Goal: Transaction & Acquisition: Purchase product/service

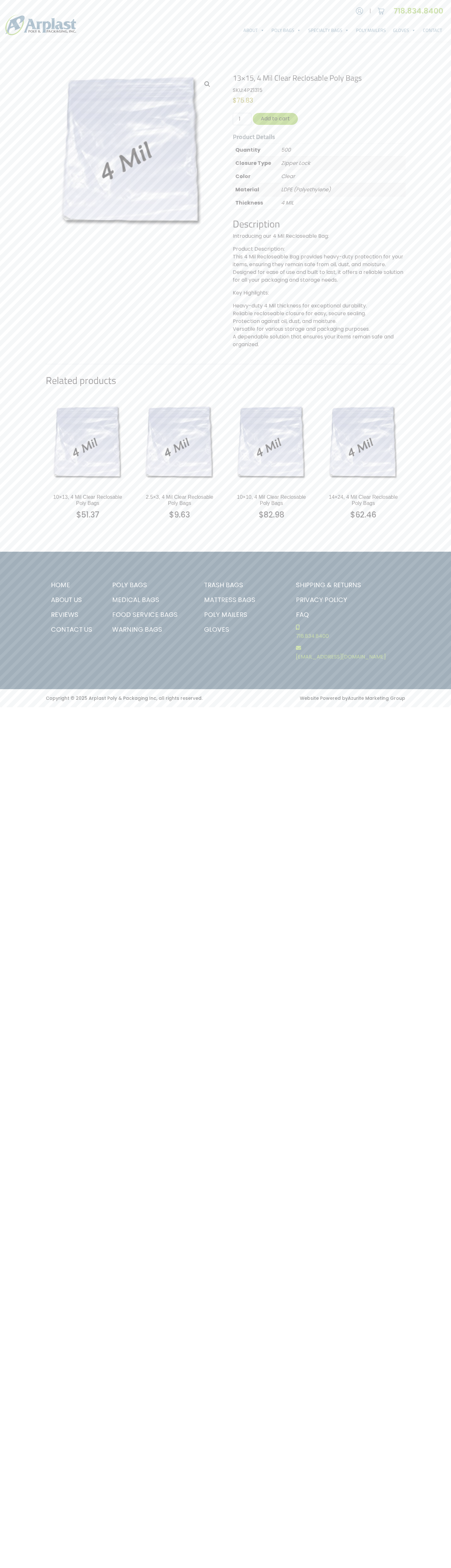
click at [73, 629] on link "Contact Us" at bounding box center [73, 629] width 54 height 15
click at [275, 119] on button "Add to cart" at bounding box center [275, 119] width 45 height 12
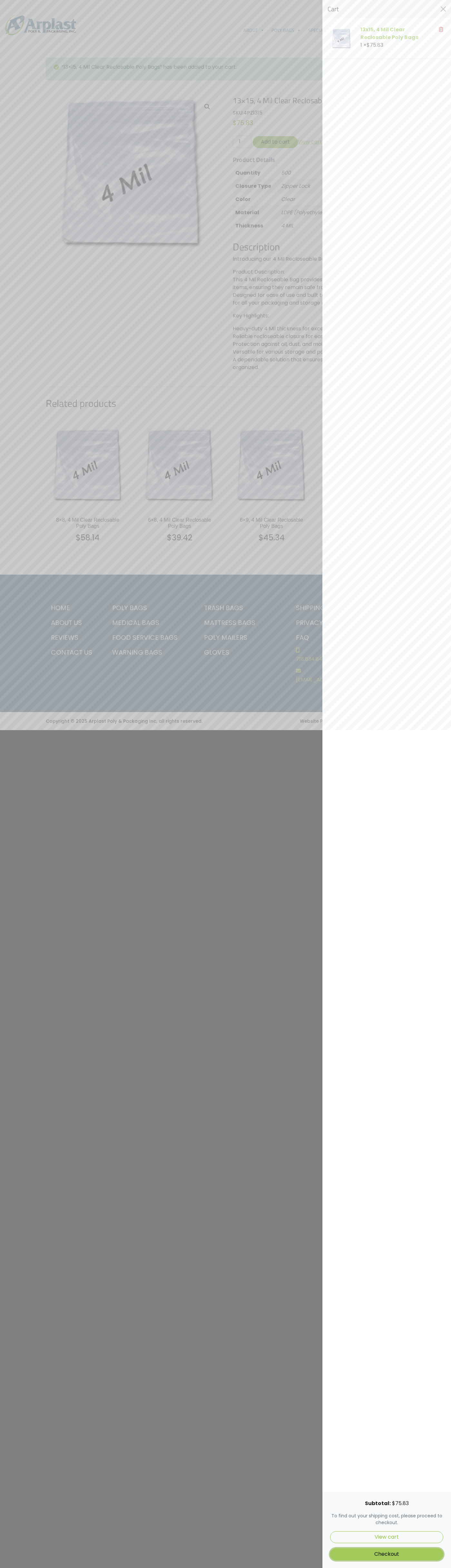
click at [387, 1554] on link "Checkout" at bounding box center [386, 1554] width 113 height 12
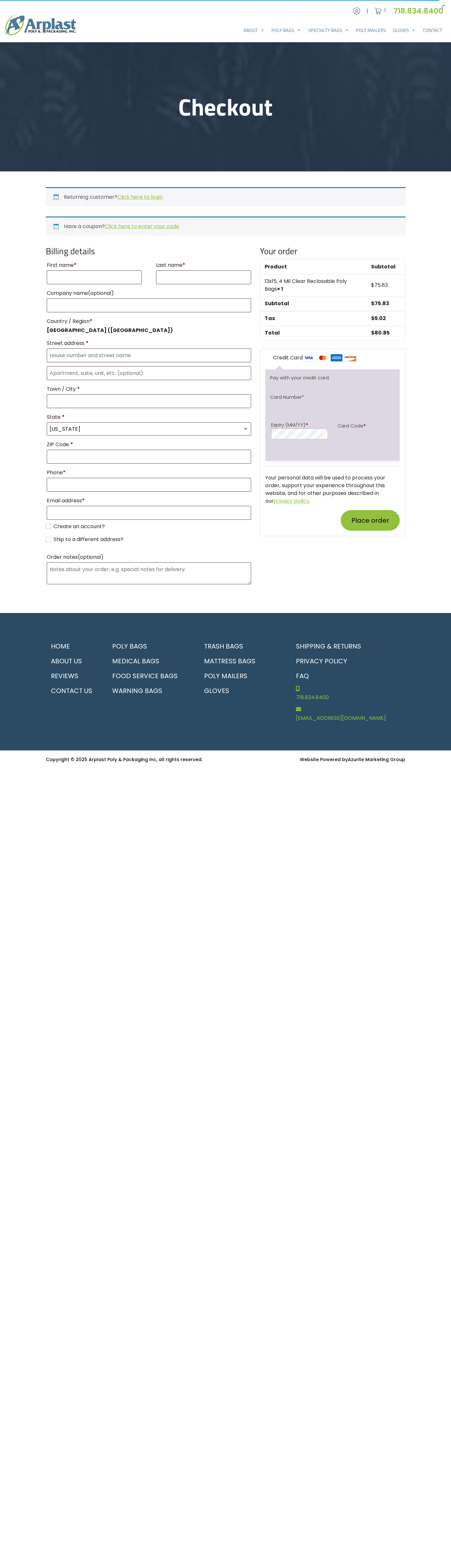
select select "NJ"
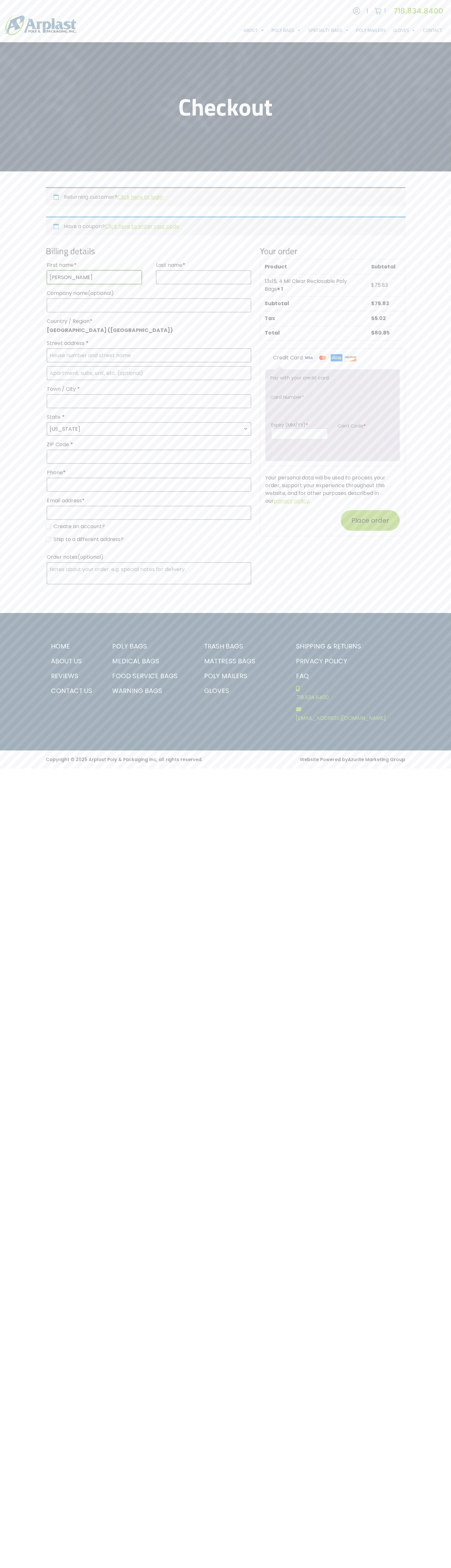
type input "John"
type input "Smith"
type input "John Smith"
type input "201 S. Division St. McKinley Towne Center"
type input "First floor"
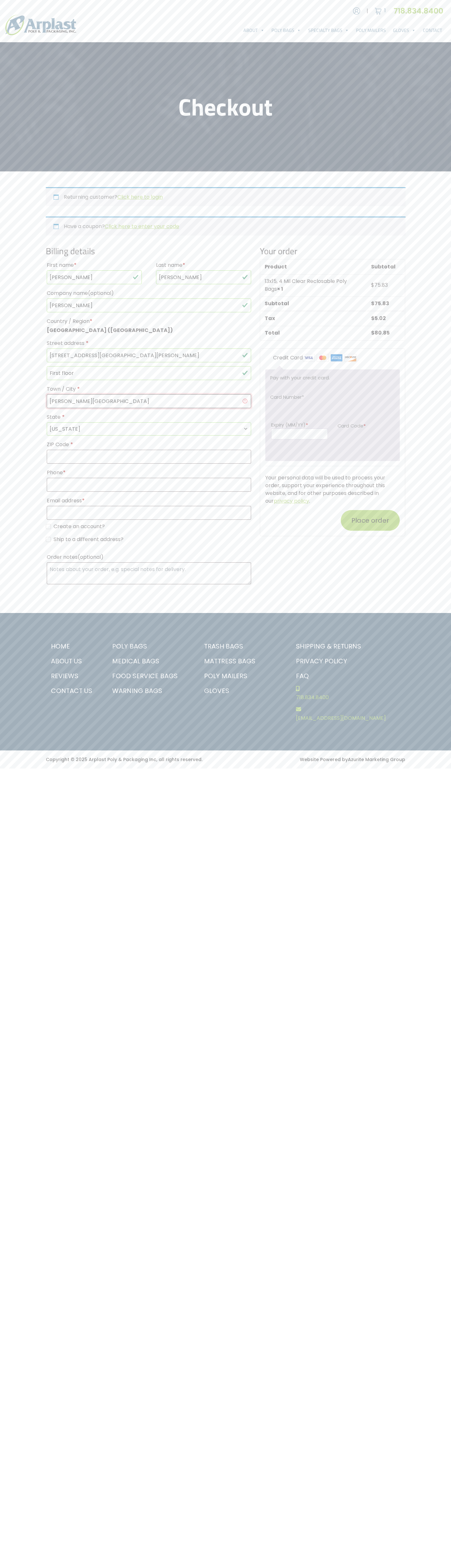
type input "ann arbor"
select select "MI"
type input "48104"
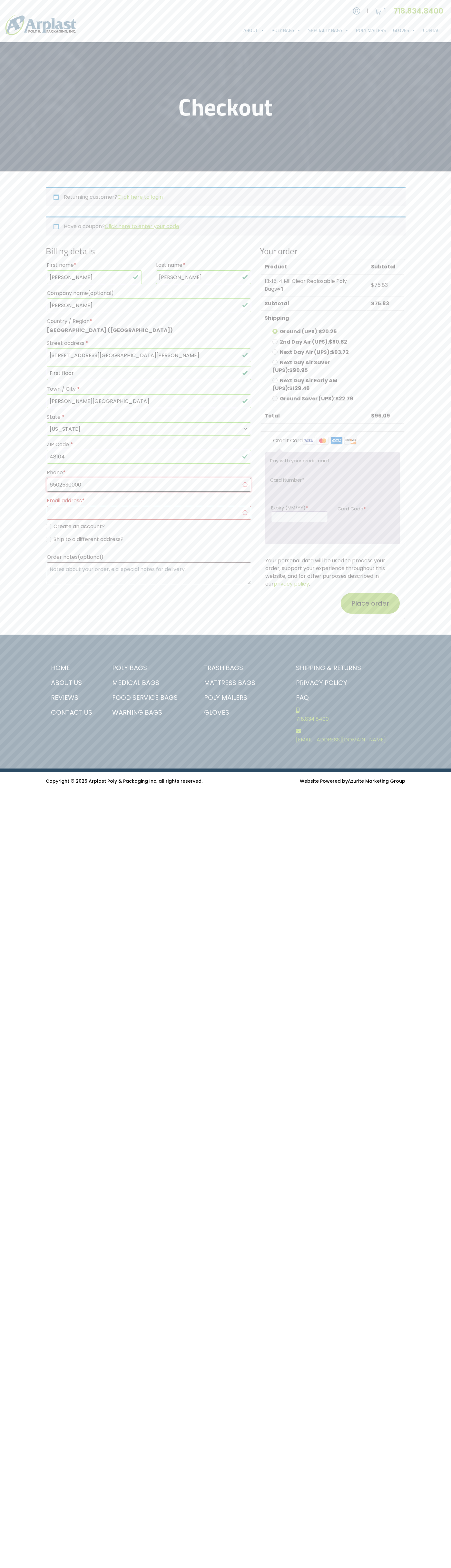
type input "6502530000"
type input "johnsmith009@storebotmail.joonix.net"
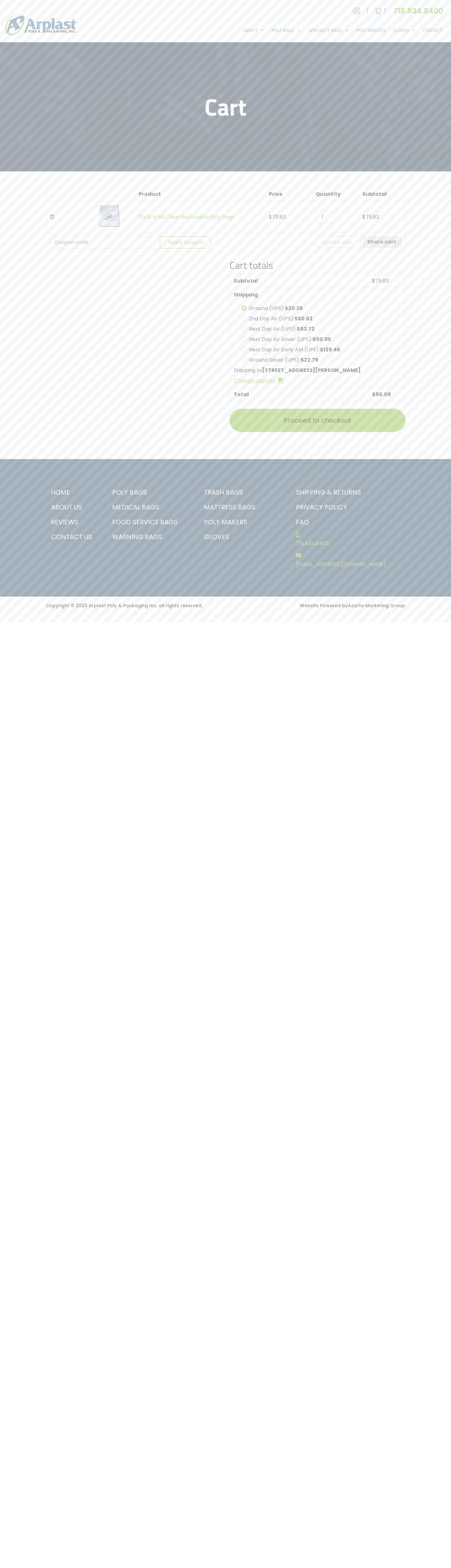
click at [52, 217] on icon "Remove this item" at bounding box center [51, 217] width 4 height 5
